Goal: Find specific page/section: Find specific page/section

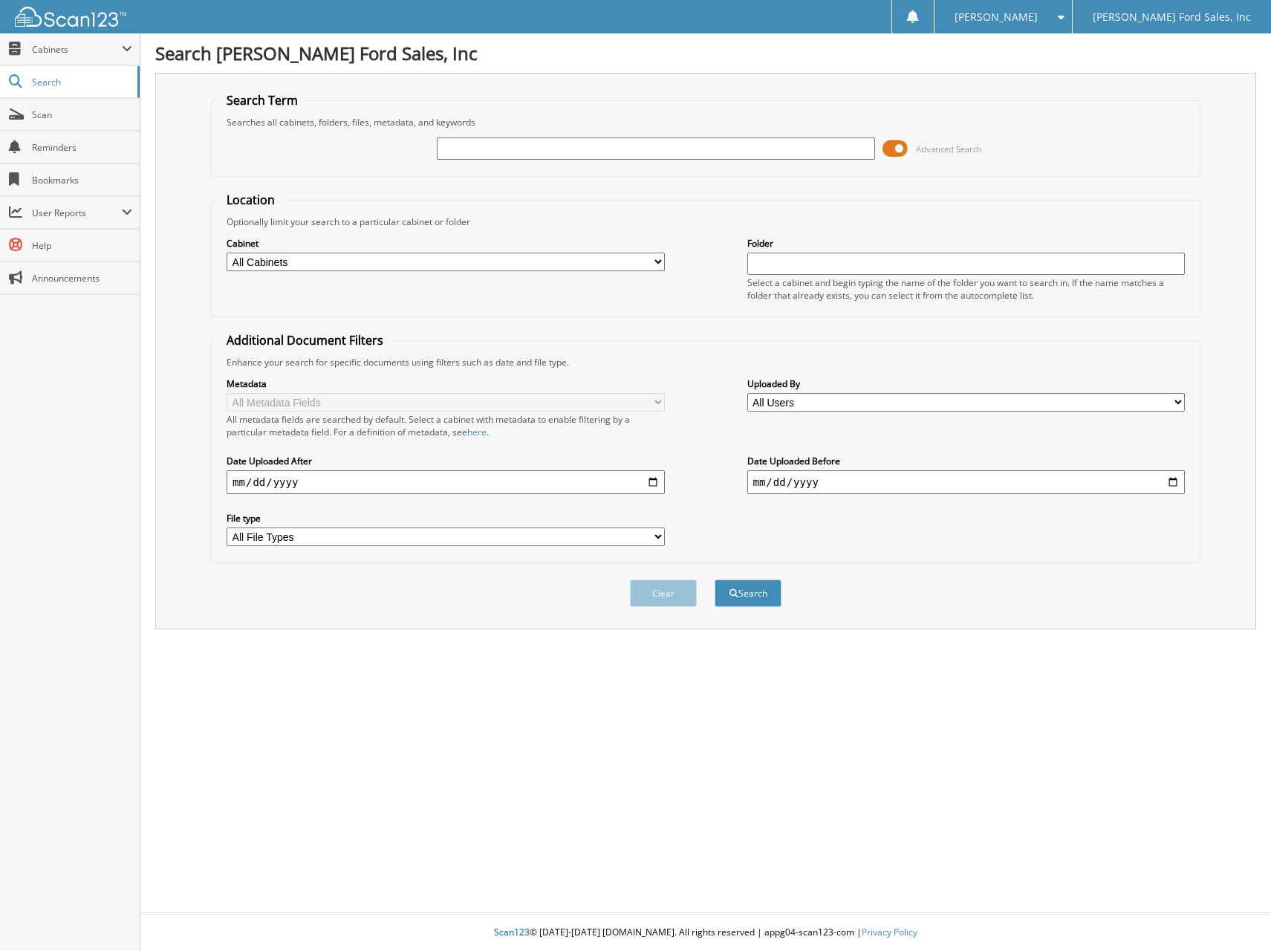
click at [522, 150] on input "text" at bounding box center [656, 148] width 438 height 22
type input "j.p"
click at [715, 579] on button "Search" at bounding box center [748, 592] width 67 height 27
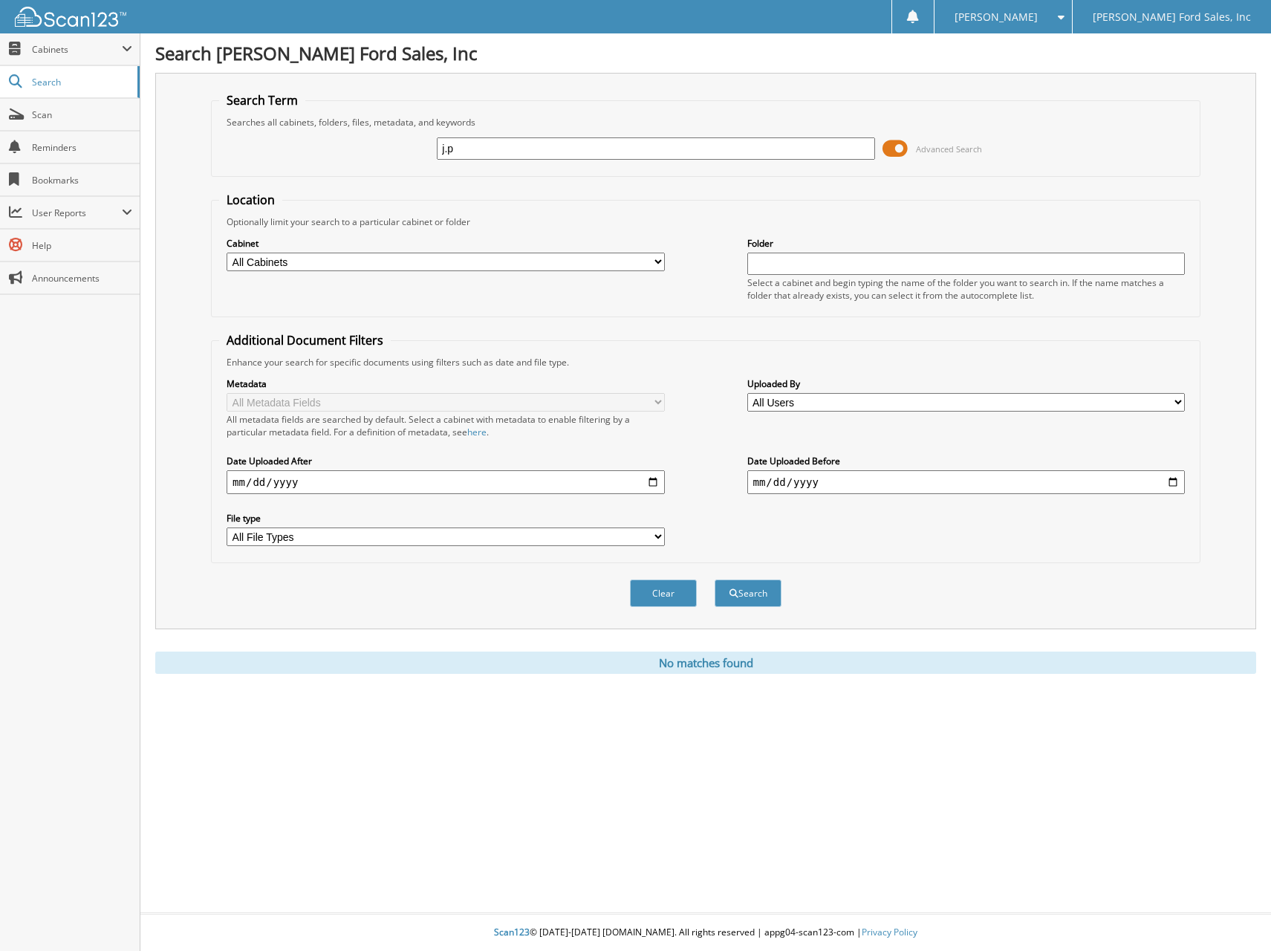
drag, startPoint x: 518, startPoint y: 154, endPoint x: 416, endPoint y: 162, distance: 102.8
click at [416, 162] on div "j.p Advanced Search" at bounding box center [705, 149] width 973 height 40
type input "0028901"
click at [715, 579] on button "Search" at bounding box center [748, 592] width 67 height 27
